Goal: Book appointment/travel/reservation

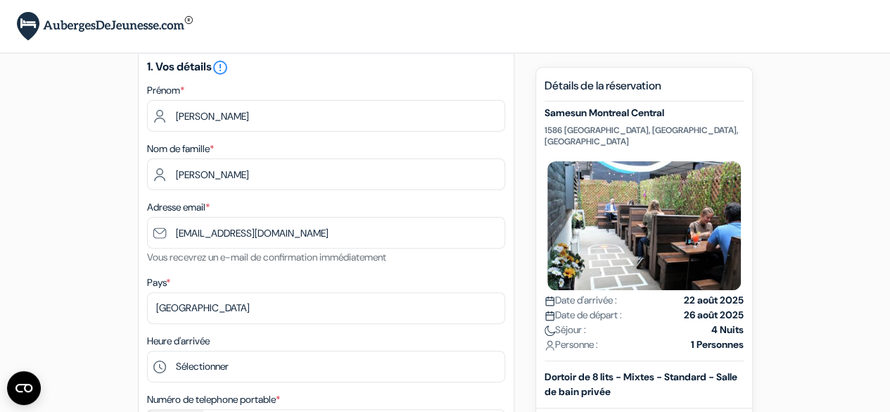
scroll to position [100, 0]
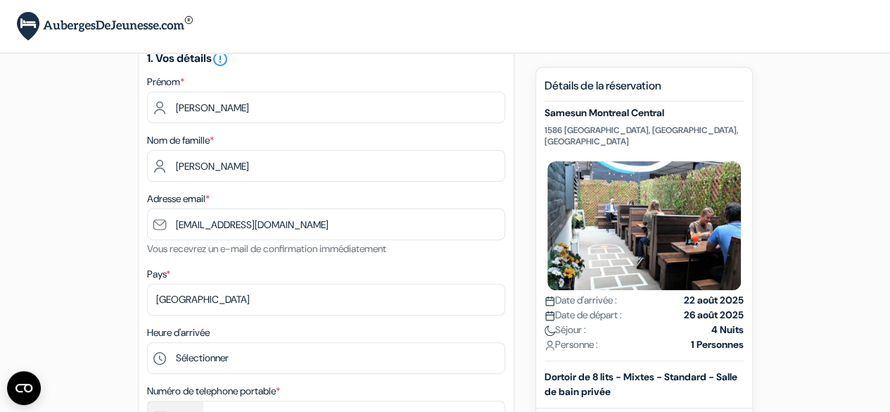
type input "[EMAIL_ADDRESS][DOMAIN_NAME]"
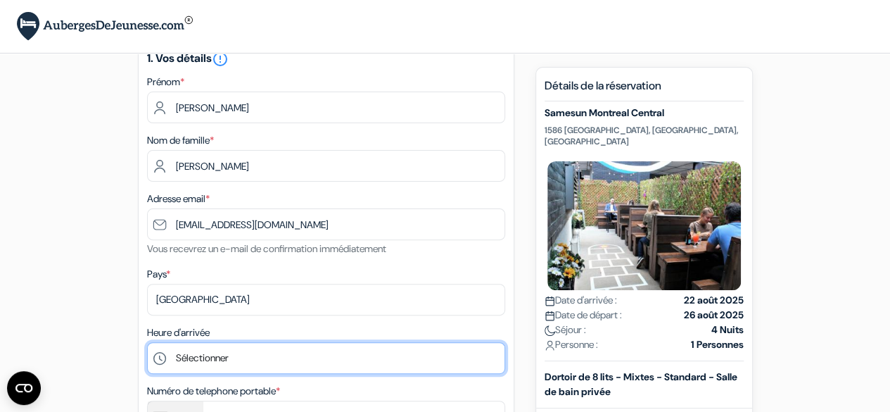
click at [220, 365] on select "Sélectionner 1:00 2:00 3:00 4:00 5:00 6:00 7:00 8:00 9:00 10:00 11:00 12:00 13:…" at bounding box center [326, 358] width 358 height 32
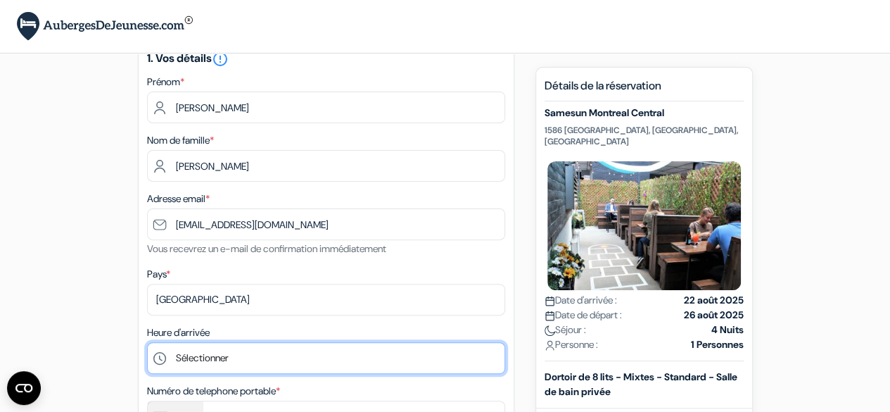
click at [193, 350] on select "Sélectionner 1:00 2:00 3:00 4:00 5:00 6:00 7:00 8:00 9:00 10:00 11:00 12:00 13:…" at bounding box center [326, 358] width 358 height 32
select select "23"
click at [147, 344] on select "Sélectionner 1:00 2:00 3:00 4:00 5:00 6:00 7:00 8:00 9:00 10:00 11:00 12:00 13:…" at bounding box center [326, 358] width 358 height 32
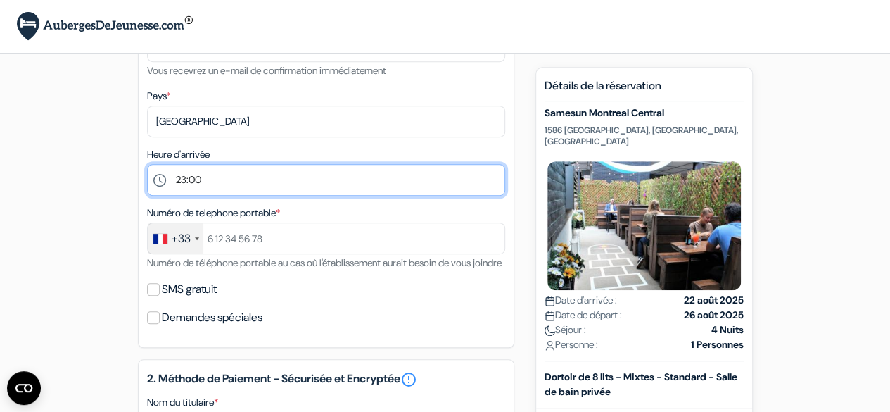
scroll to position [282, 0]
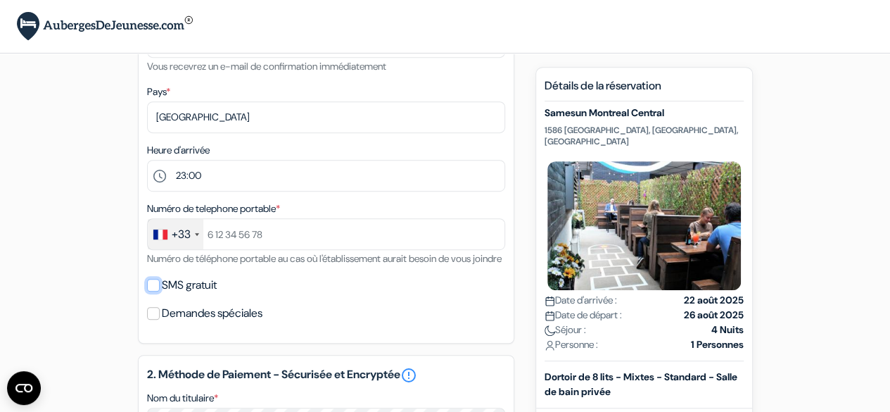
click at [155, 291] on input "SMS gratuit" at bounding box center [153, 285] width 13 height 13
checkbox input "true"
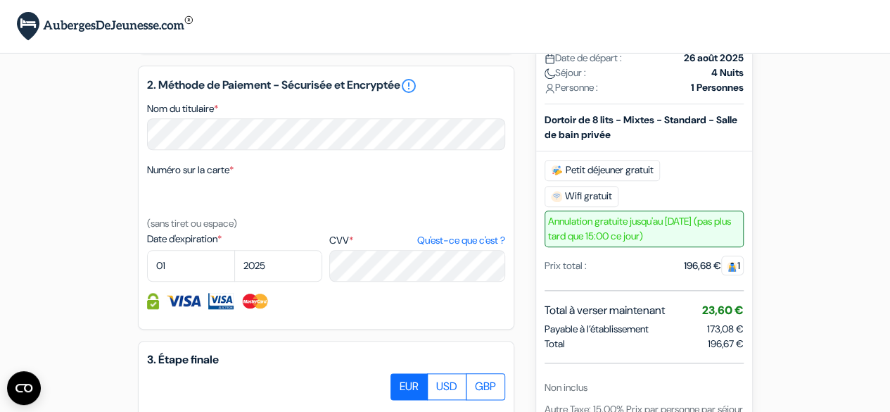
scroll to position [613, 0]
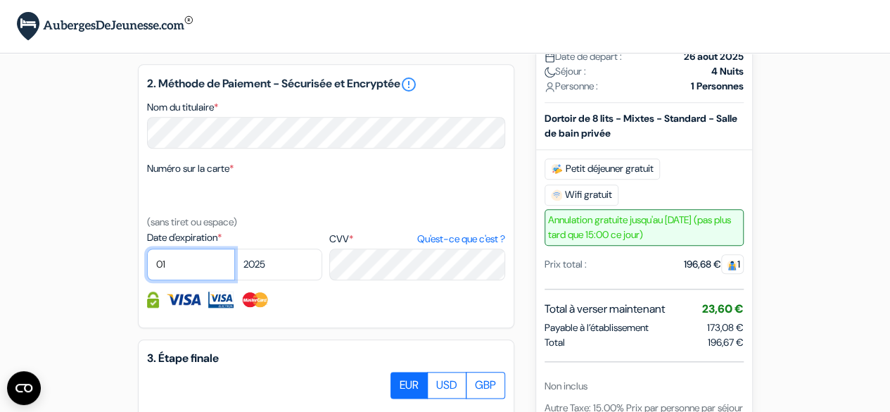
click at [167, 280] on select "01 02 03 04 05 06 07 08 09 10 11 12" at bounding box center [191, 264] width 88 height 32
select select "06"
click at [147, 268] on select "01 02 03 04 05 06 07 08 09 10 11 12" at bounding box center [191, 264] width 88 height 32
click at [274, 280] on select "2025 2026 2027 2028 2029 2030 2031 2032 2033 2034 2035 2036 2037 2038 2039 2040…" at bounding box center [278, 264] width 88 height 32
select select "2026"
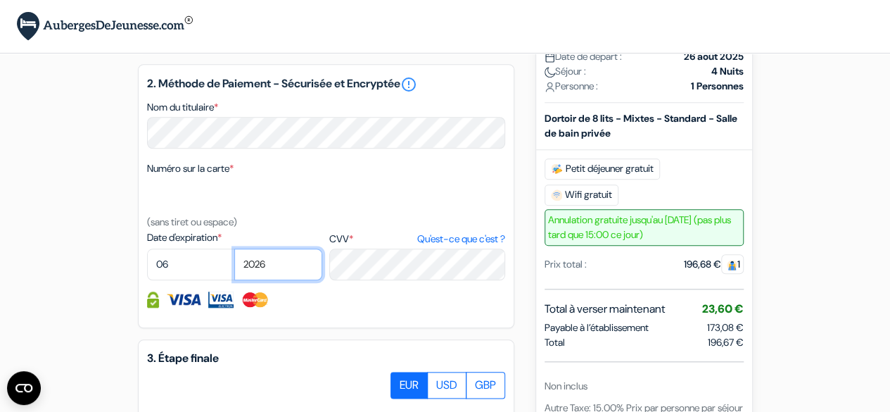
click at [234, 268] on select "2025 2026 2027 2028 2029 2030 2031 2032 2033 2034 2035 2036 2037 2038 2039 2040…" at bounding box center [278, 264] width 88 height 32
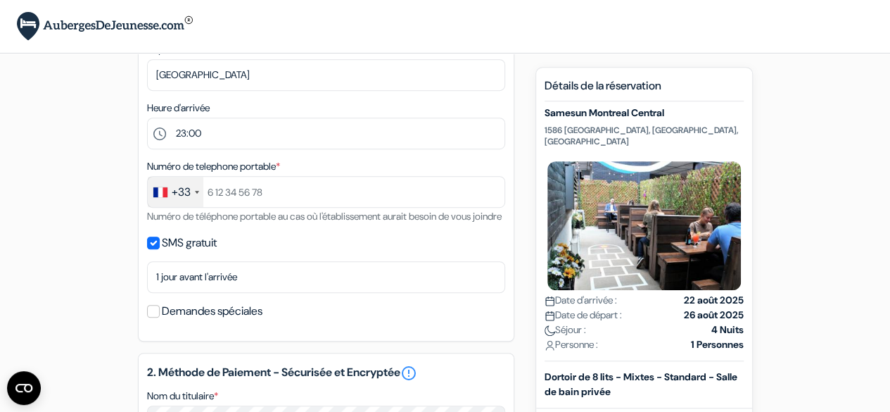
scroll to position [245, 0]
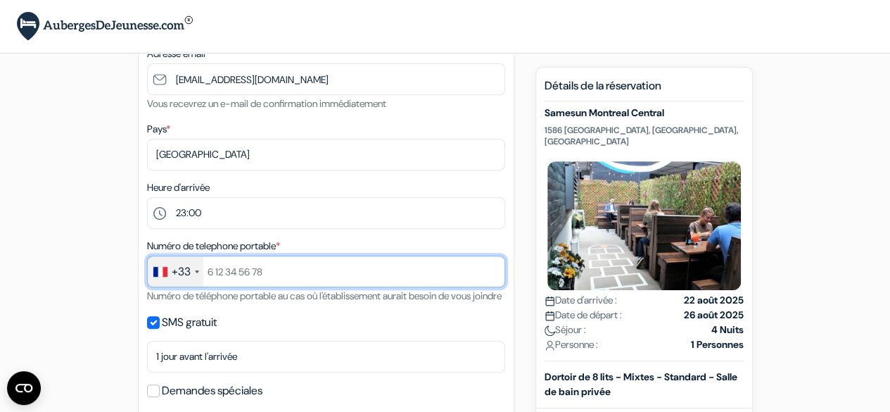
click at [250, 279] on input "text" at bounding box center [326, 271] width 358 height 32
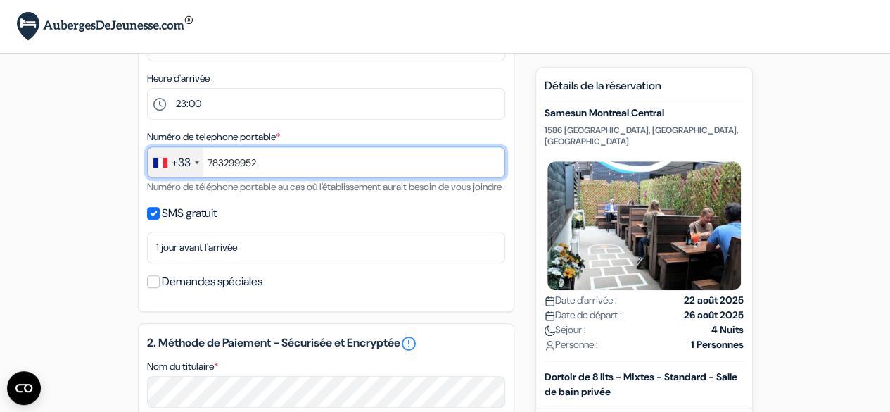
scroll to position [355, 0]
type input "783299952"
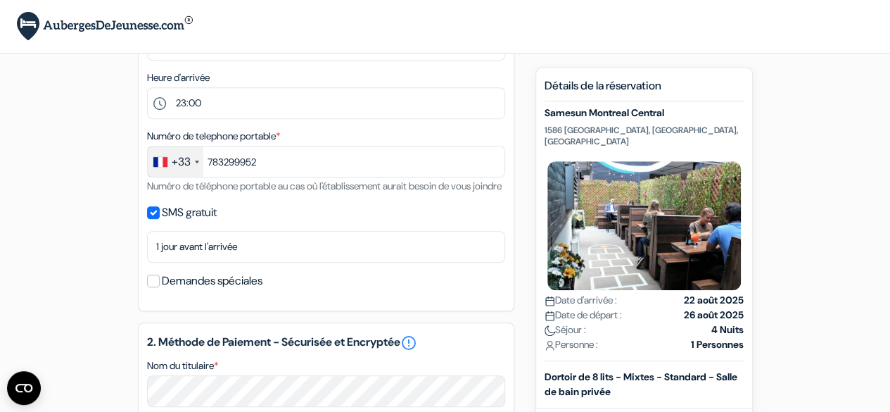
click at [53, 191] on div "add_box Samesun [GEOGRAPHIC_DATA] [STREET_ADDRESS] Détails de l'établissement X…" at bounding box center [445, 316] width 802 height 1192
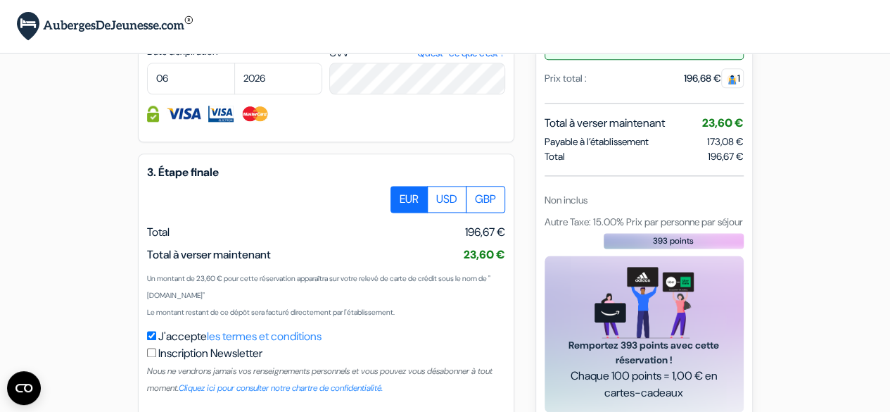
scroll to position [887, 0]
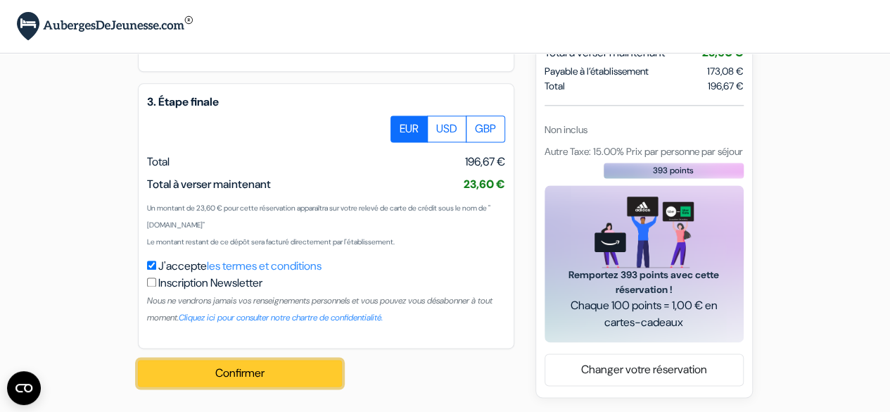
click at [227, 382] on button "Confirmer Loading..." at bounding box center [240, 373] width 204 height 27
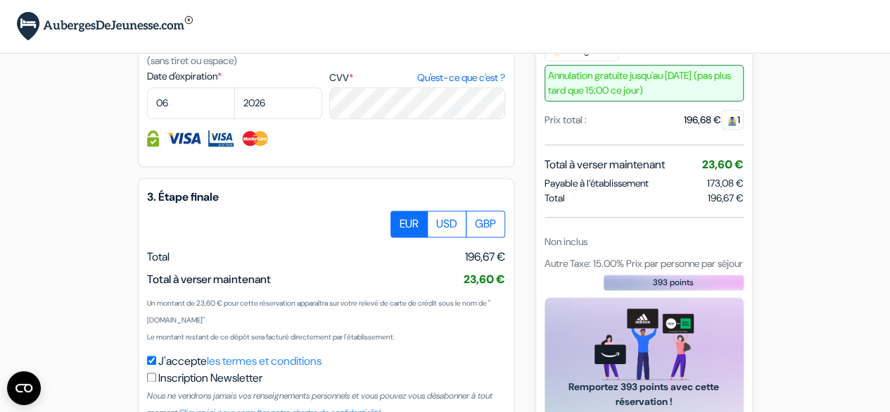
scroll to position [904, 0]
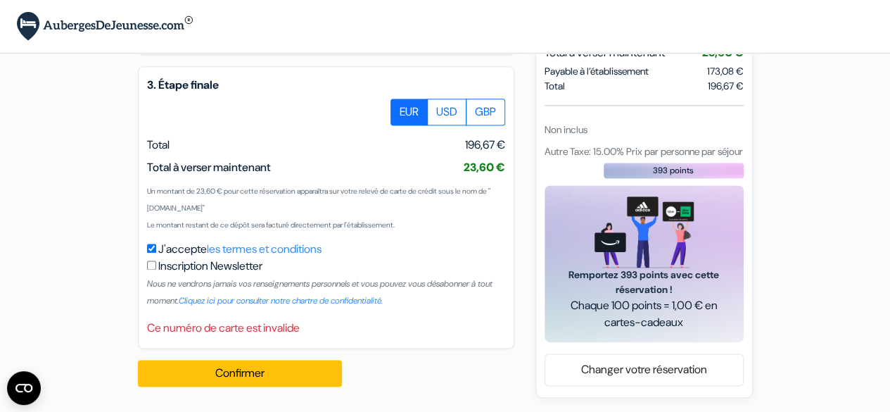
click at [229, 322] on div "Ce numéro de carte est invalide" at bounding box center [326, 327] width 358 height 17
